Goal: Navigation & Orientation: Find specific page/section

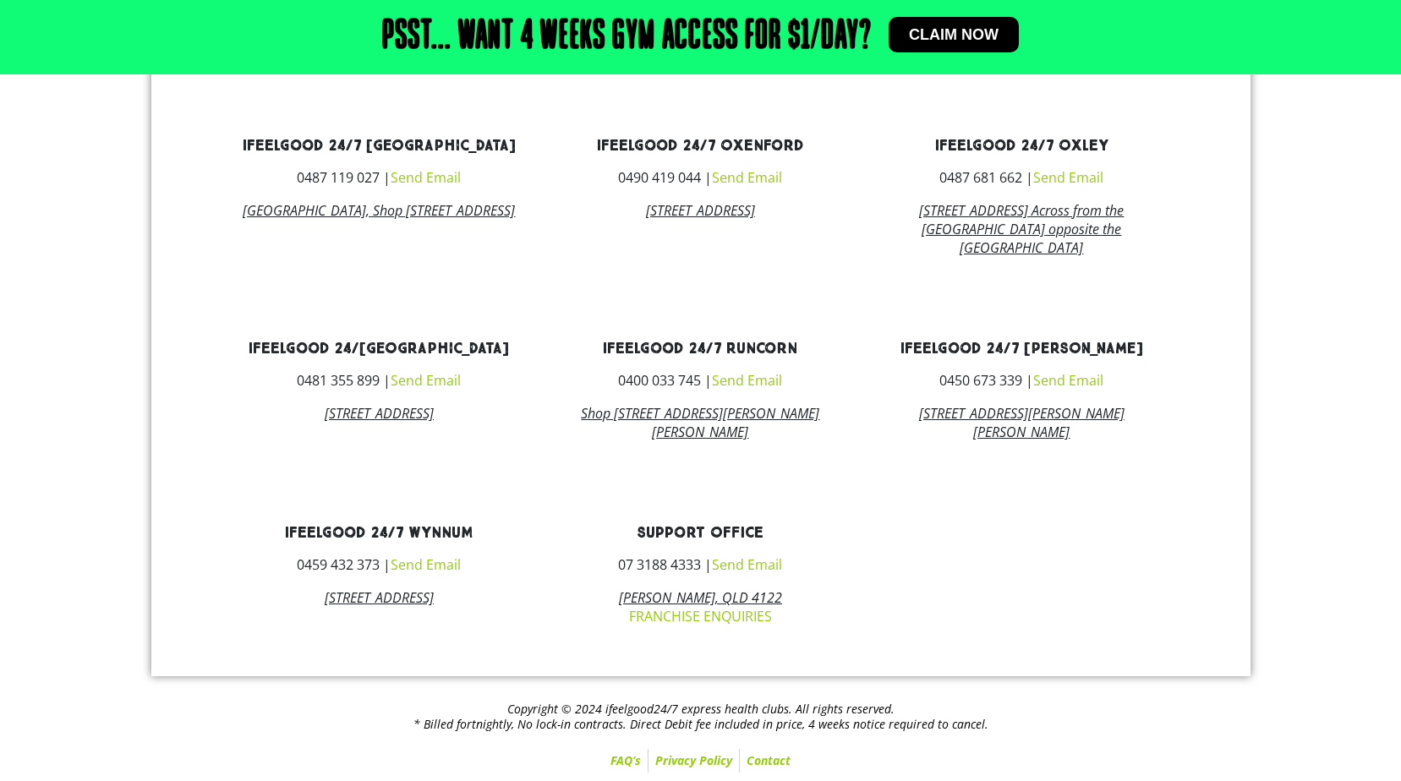
scroll to position [1234, 0]
click at [348, 530] on link "ifeelgood 24/7 Wynnum" at bounding box center [379, 533] width 188 height 19
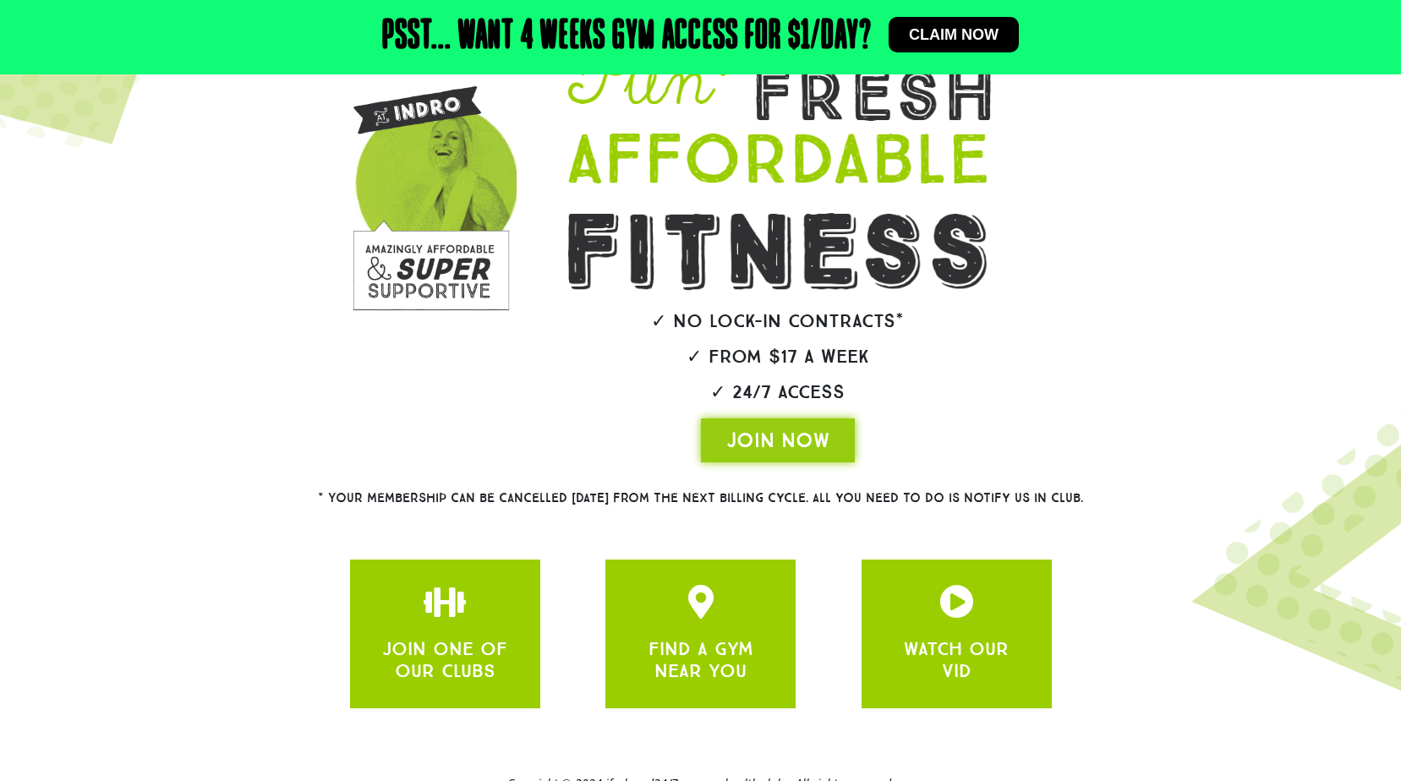
scroll to position [266, 0]
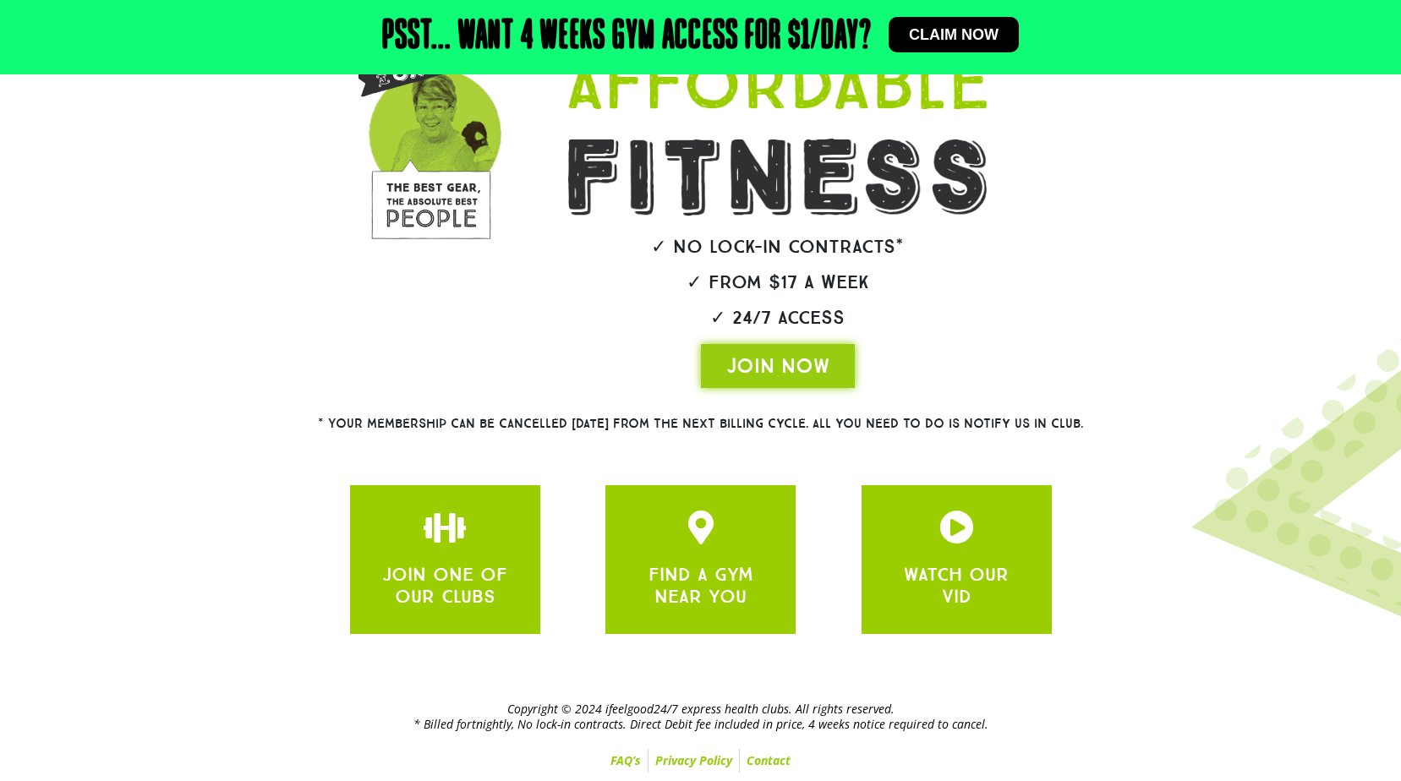
drag, startPoint x: 671, startPoint y: 426, endPoint x: 1172, endPoint y: 437, distance: 501.6
click at [1172, 437] on section "* Your membership can be cancelled [DATE] from the next billing cycle. All you …" at bounding box center [700, 424] width 1384 height 55
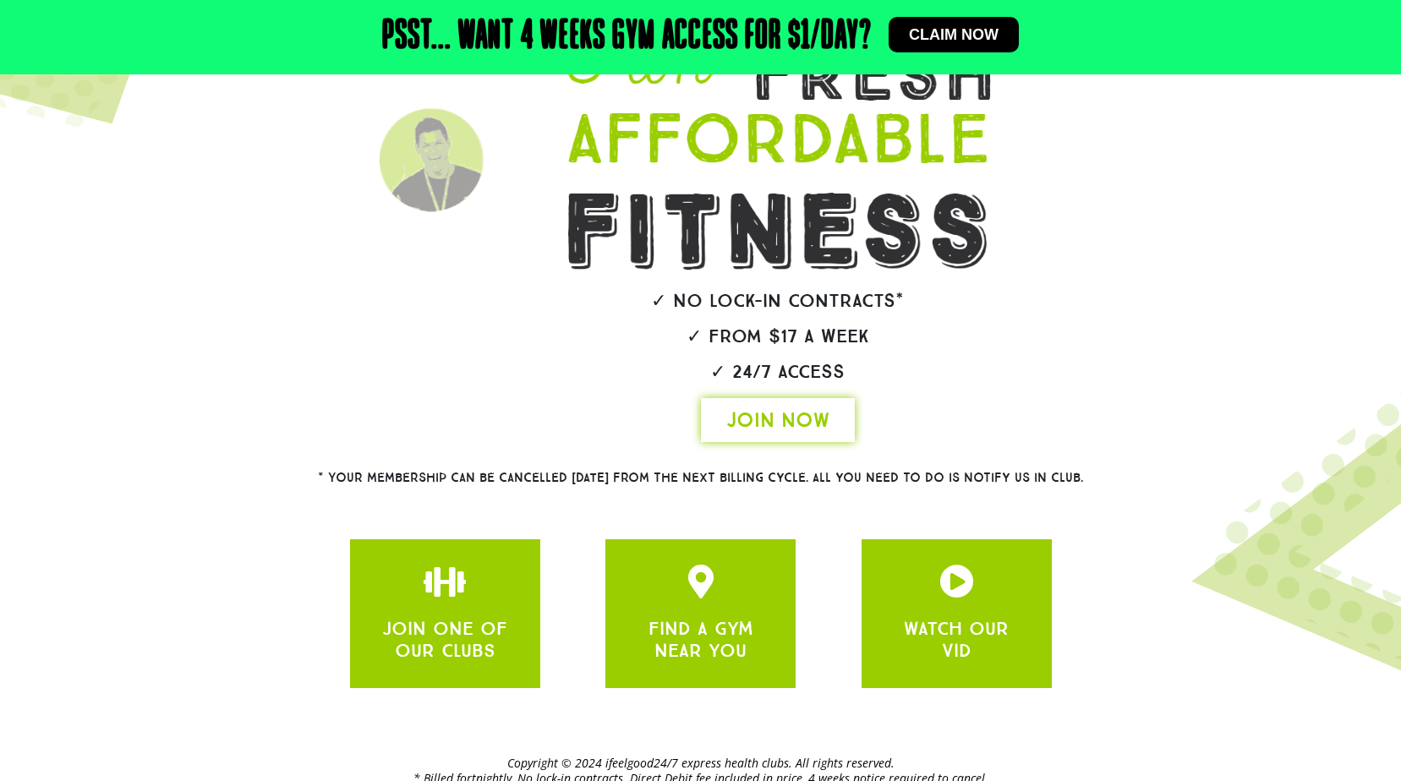
scroll to position [181, 0]
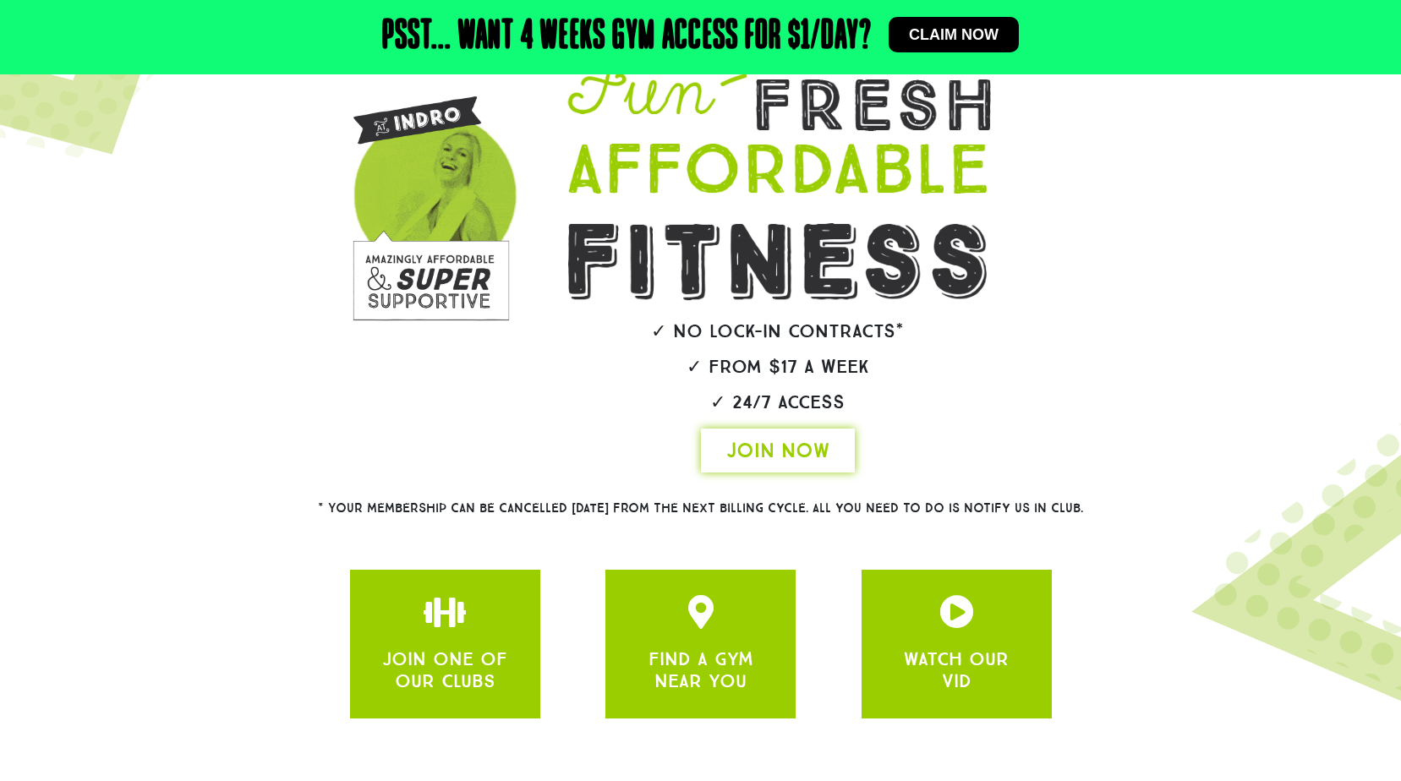
click at [788, 449] on span "JOIN NOW" at bounding box center [777, 450] width 103 height 27
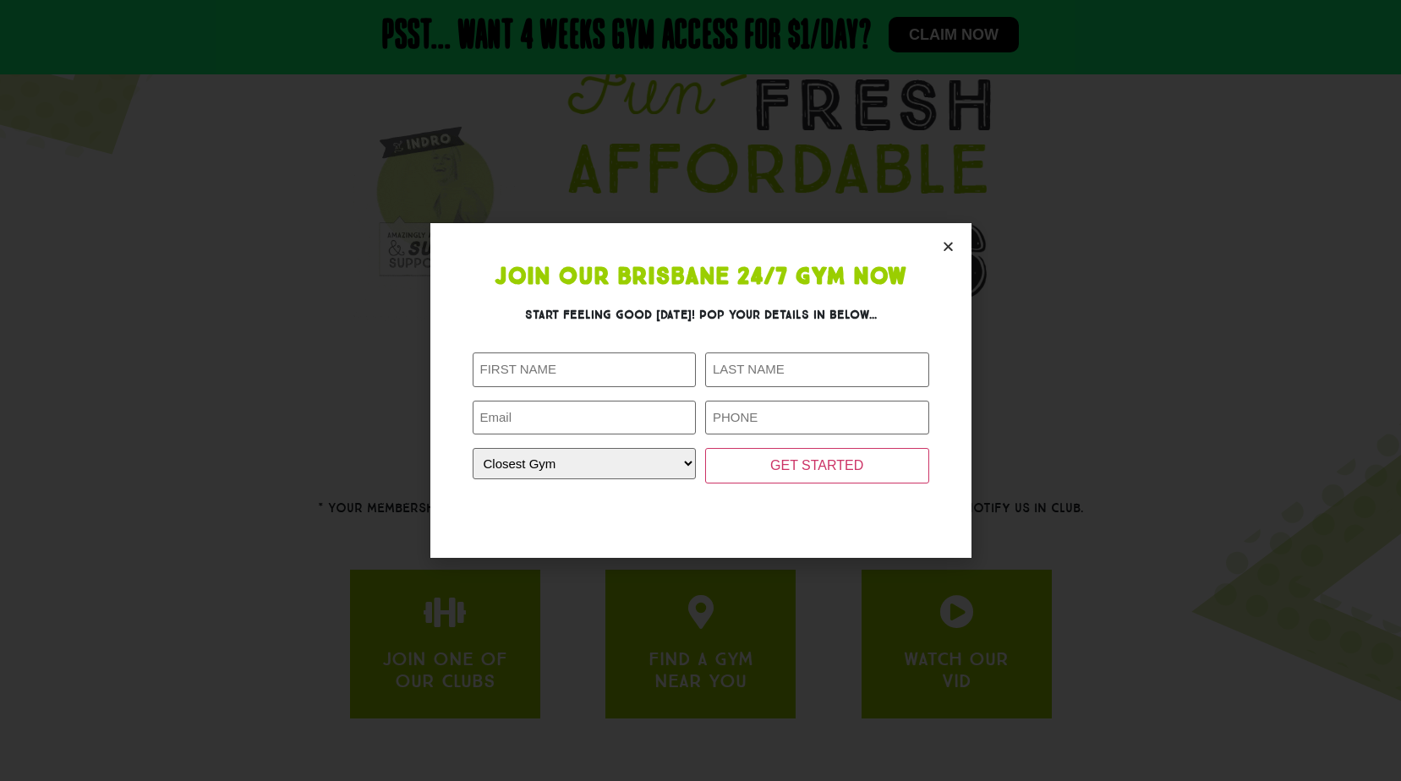
click at [952, 244] on icon "Close" at bounding box center [948, 246] width 13 height 13
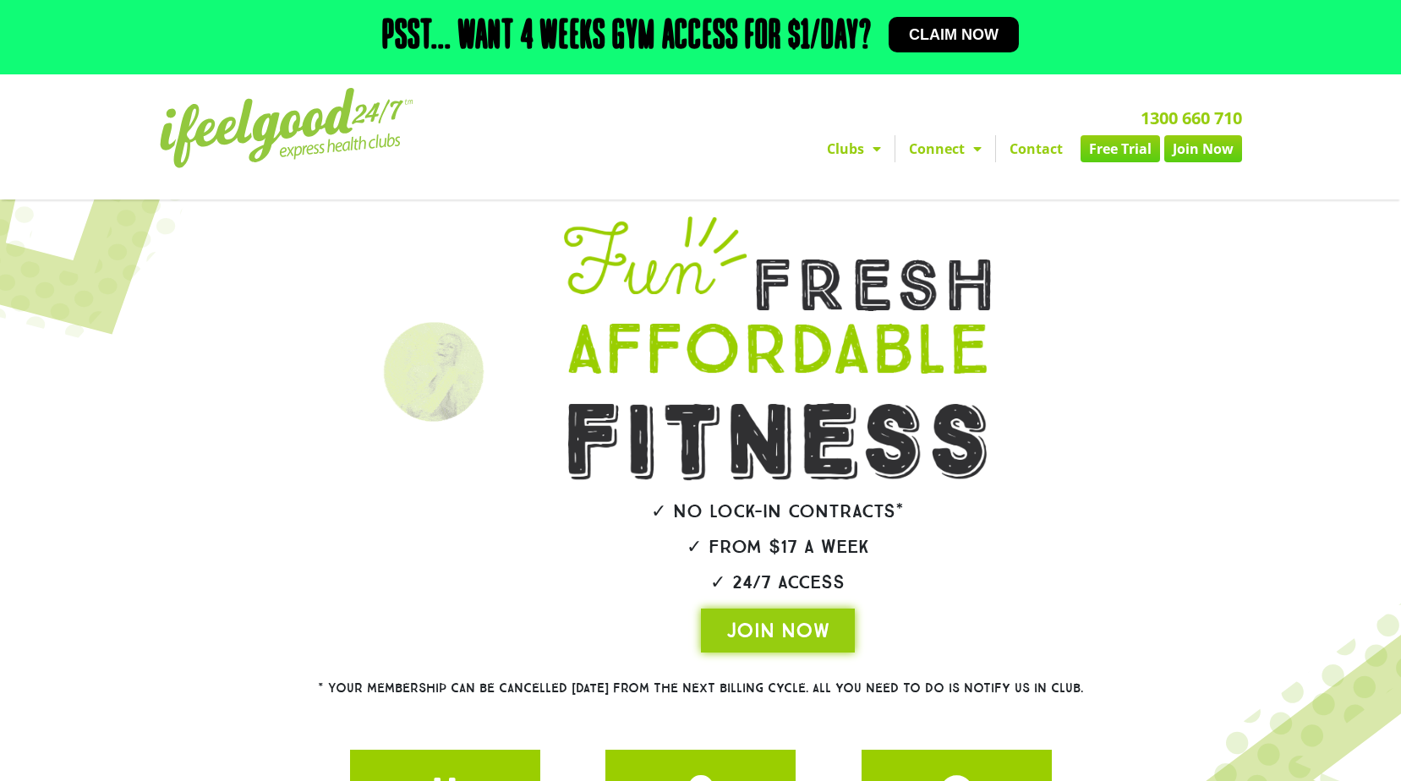
scroll to position [0, 0]
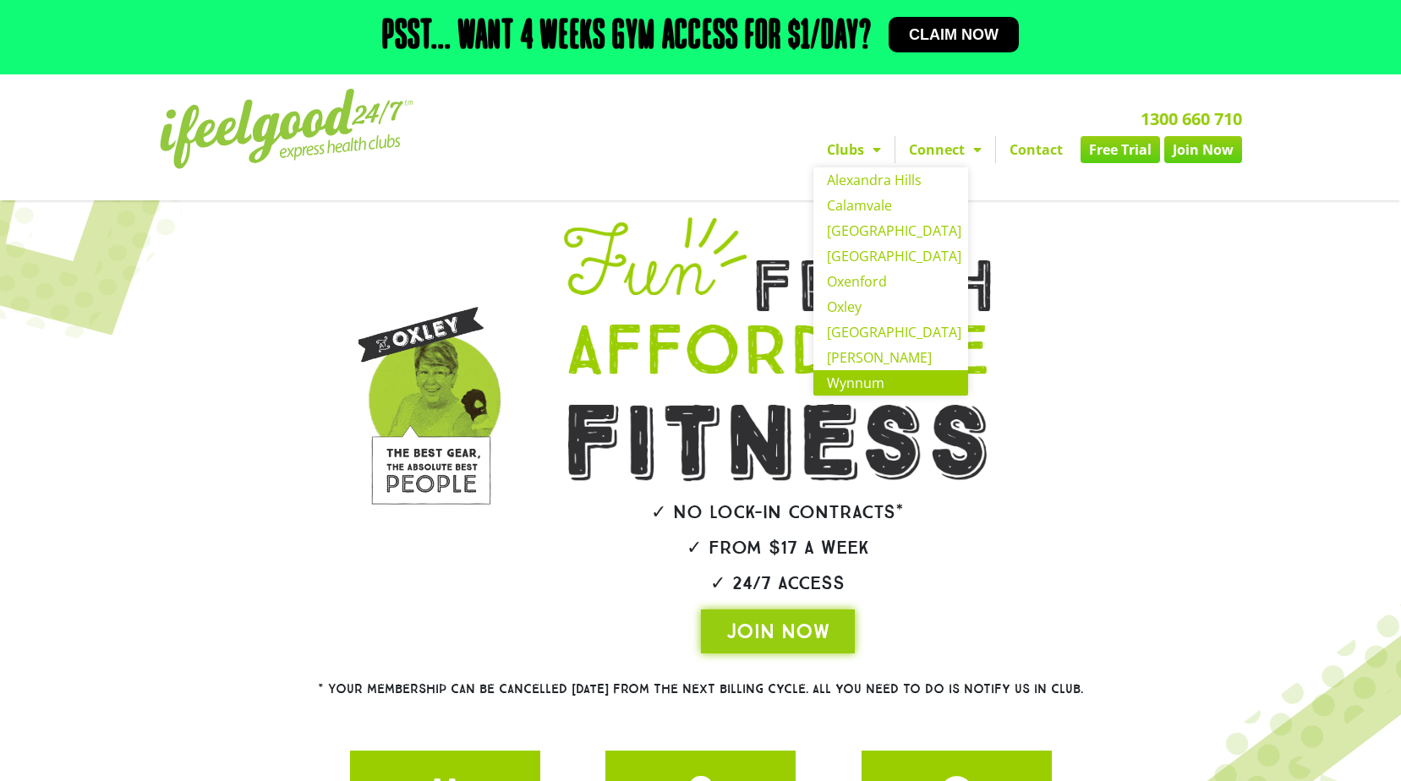
click at [837, 376] on link "Wynnum" at bounding box center [891, 382] width 155 height 25
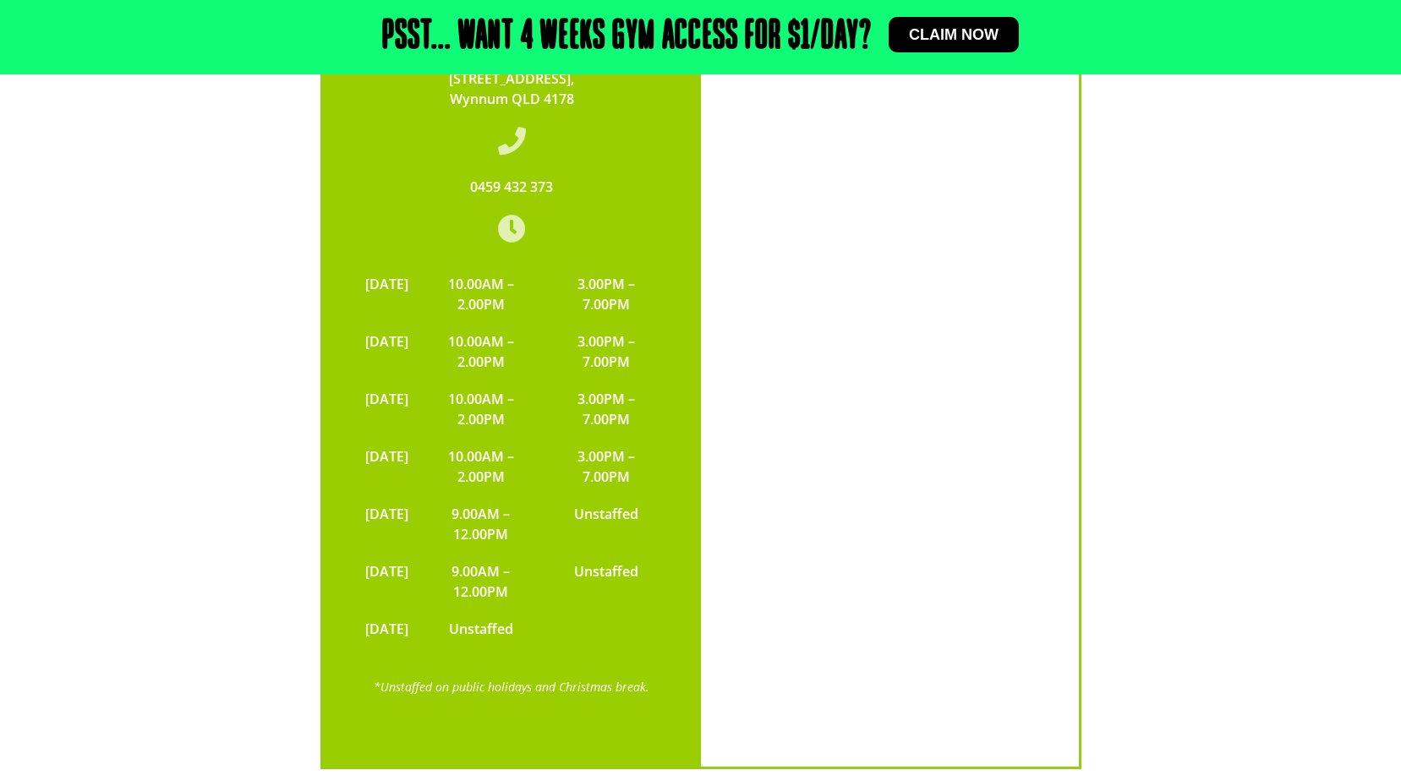
scroll to position [3467, 0]
